Goal: Information Seeking & Learning: Stay updated

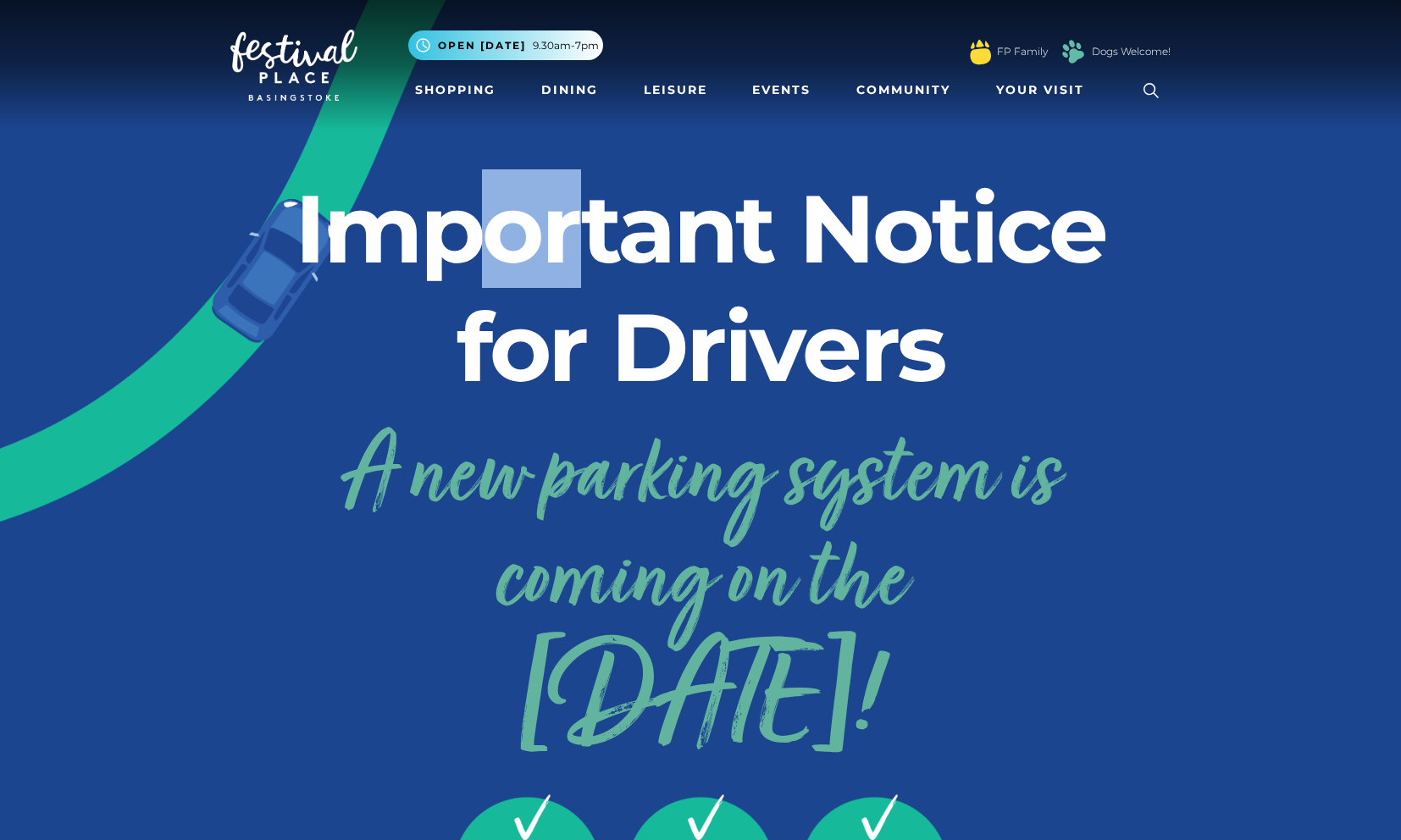
drag, startPoint x: 470, startPoint y: 248, endPoint x: 881, endPoint y: 325, distance: 418.2
click at [881, 325] on h2 "Important Notice for Drivers" at bounding box center [700, 288] width 940 height 237
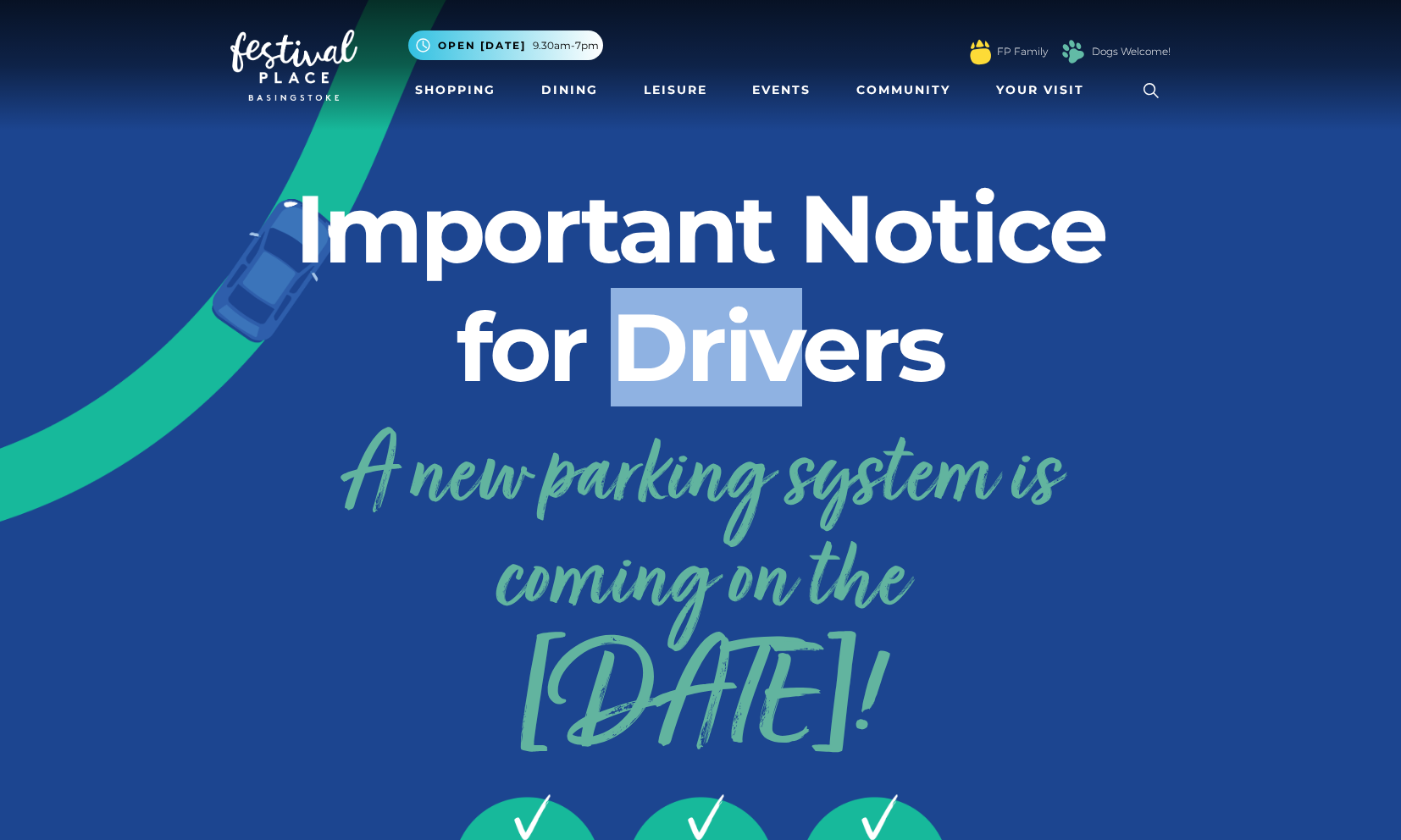
drag, startPoint x: 814, startPoint y: 355, endPoint x: 647, endPoint y: 361, distance: 167.1
click at [646, 360] on h2 "Important Notice for Drivers" at bounding box center [700, 288] width 940 height 237
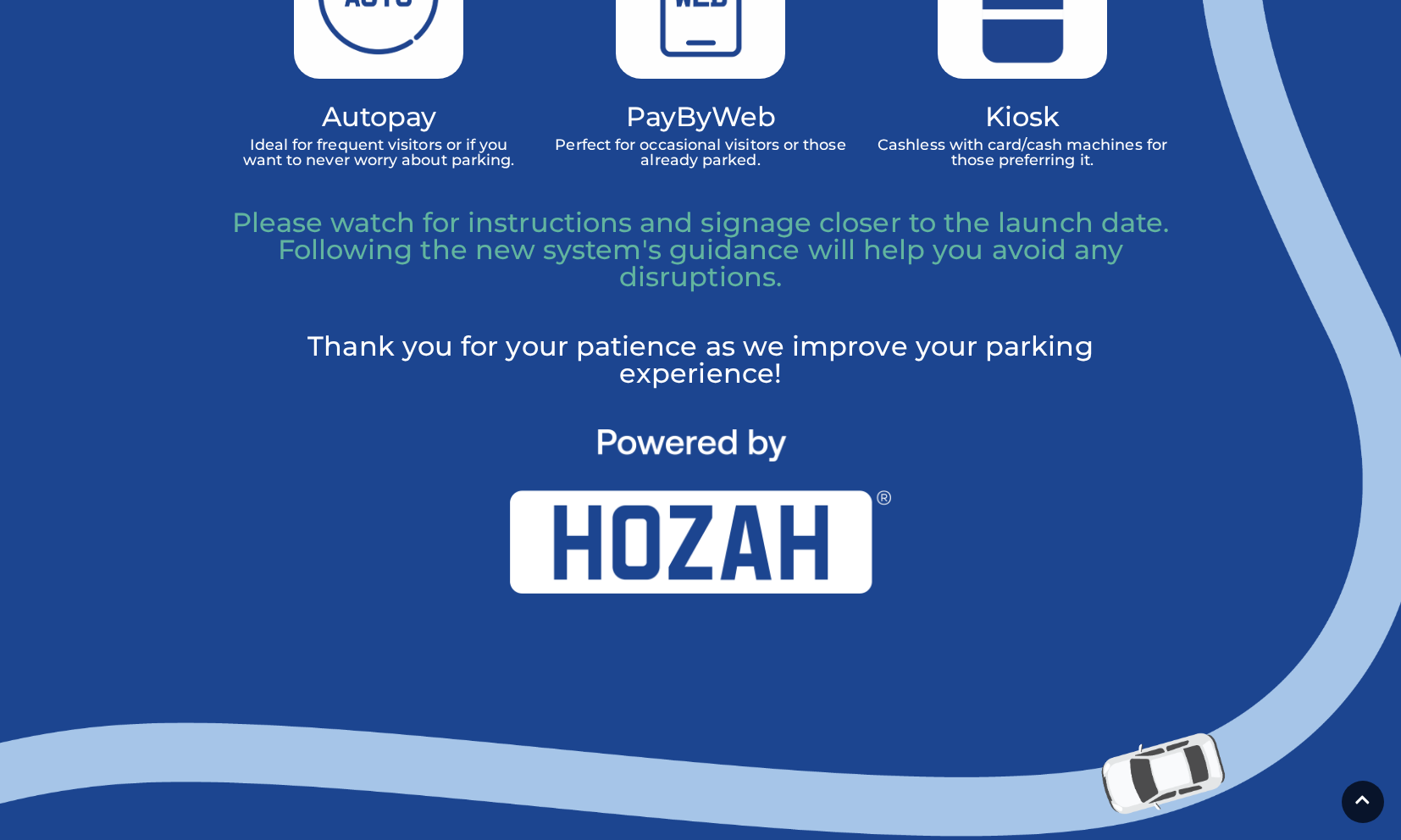
scroll to position [1251, 0]
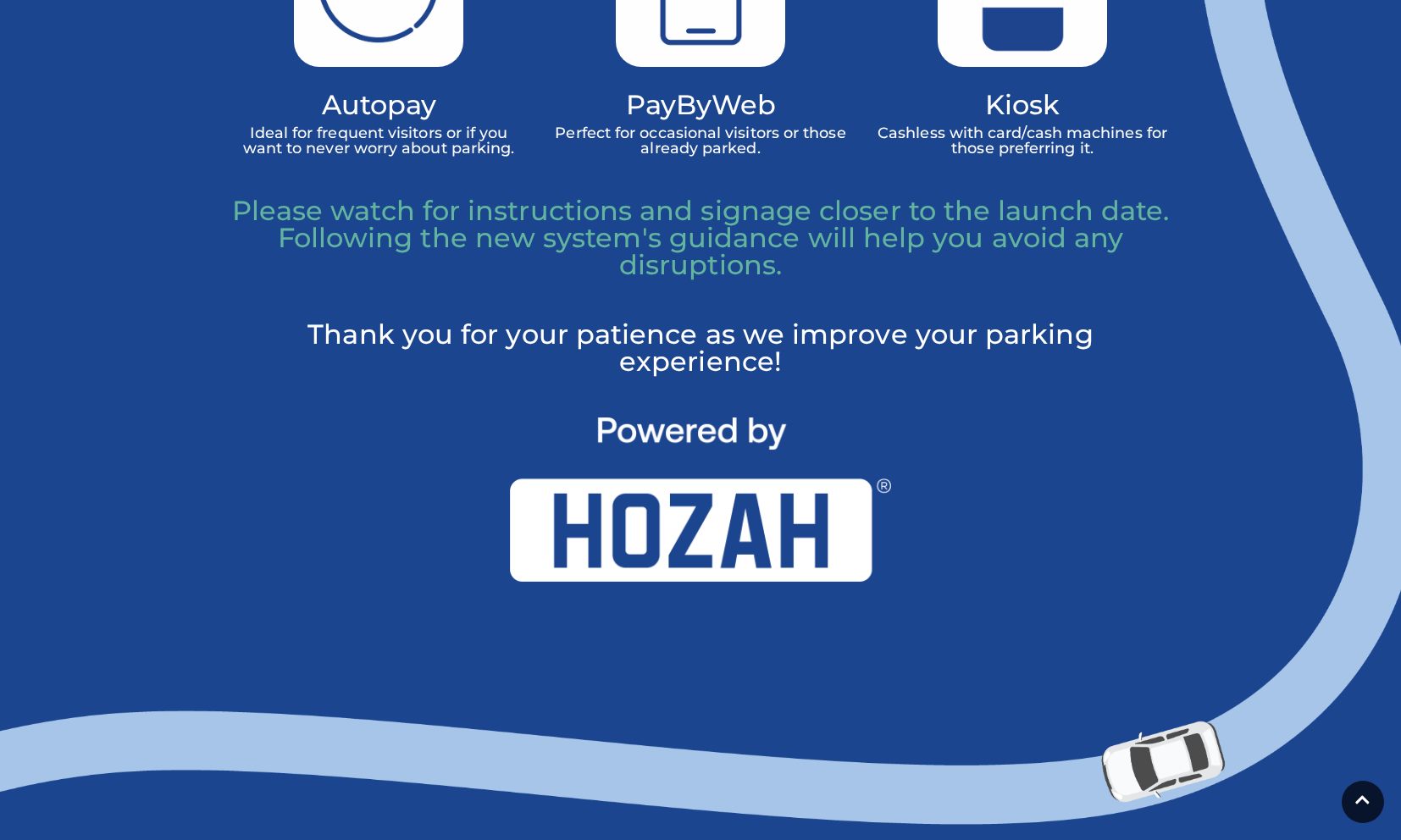
click at [669, 333] on p "Thank you for your patience as we improve your parking experience!" at bounding box center [700, 348] width 940 height 54
drag, startPoint x: 562, startPoint y: 327, endPoint x: 742, endPoint y: 302, distance: 181.7
click at [804, 333] on p "Thank you for your patience as we improve your parking experience!" at bounding box center [700, 348] width 940 height 54
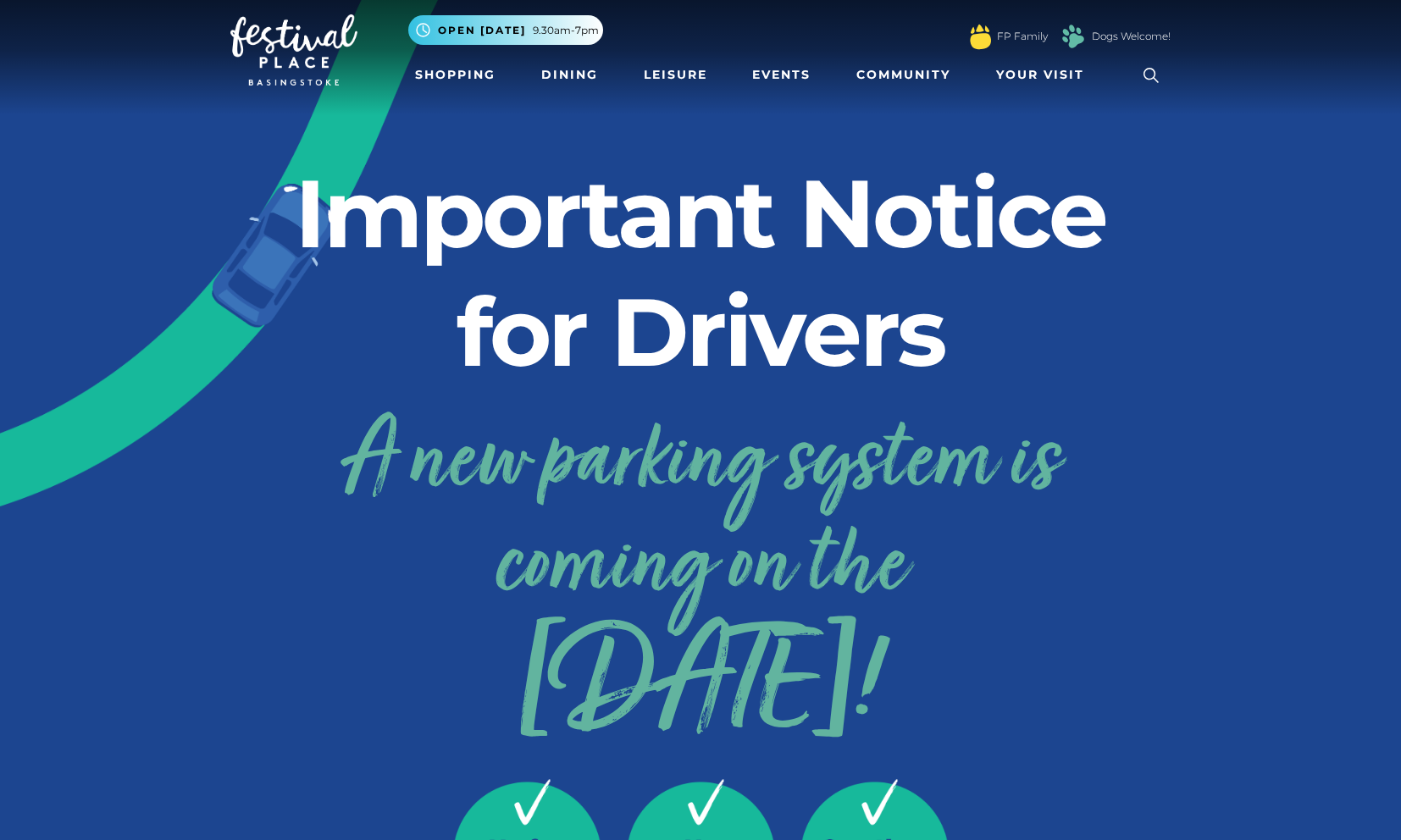
scroll to position [13, 0]
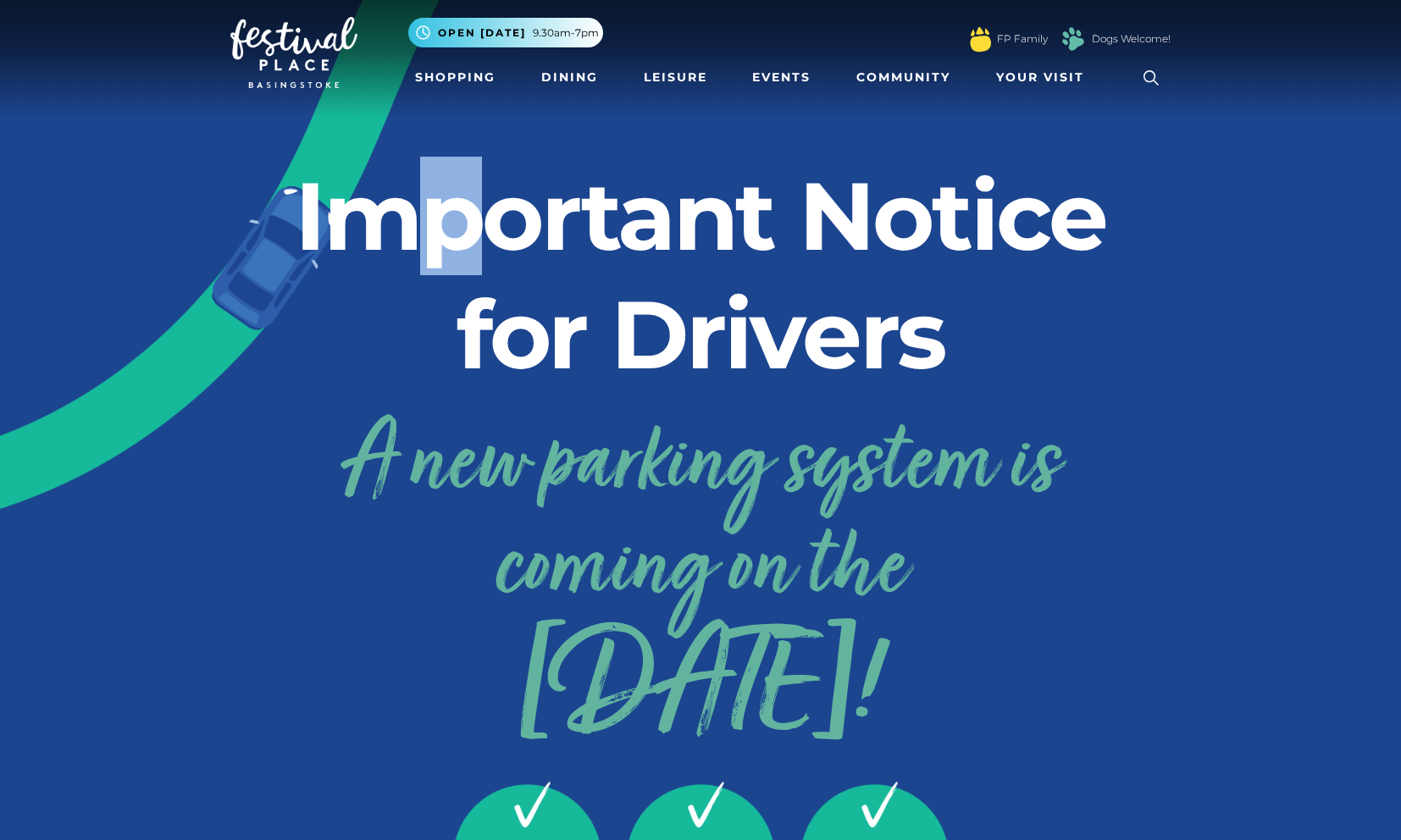
drag, startPoint x: 397, startPoint y: 232, endPoint x: 589, endPoint y: 226, distance: 192.1
click at [575, 226] on h2 "Important Notice for Drivers" at bounding box center [700, 275] width 940 height 237
click at [517, 251] on h2 "Important Notice for Drivers" at bounding box center [700, 275] width 940 height 237
